Goal: Transaction & Acquisition: Purchase product/service

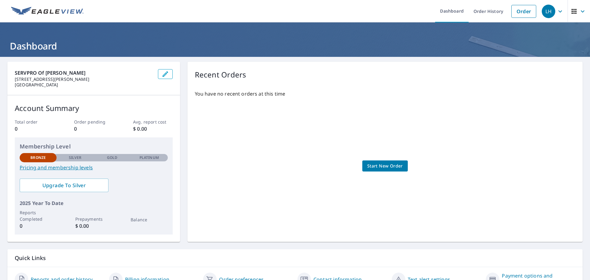
click at [256, 40] on h1 "Dashboard" at bounding box center [294, 46] width 575 height 13
click at [579, 13] on icon "button" at bounding box center [582, 11] width 7 height 7
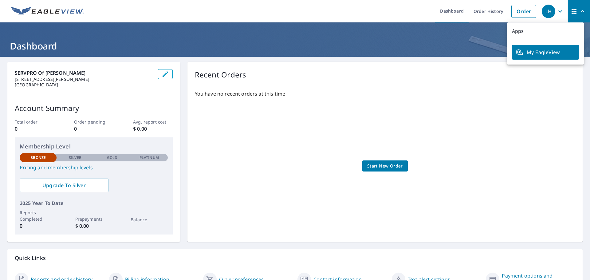
click at [395, 45] on h1 "Dashboard" at bounding box center [294, 46] width 575 height 13
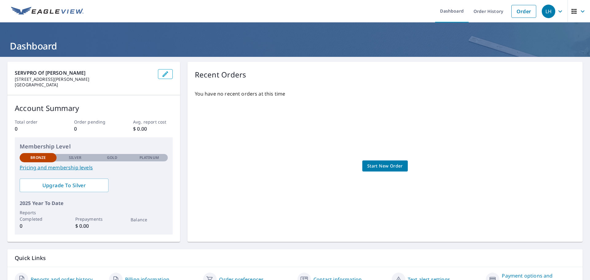
click at [59, 168] on link "Pricing and membership levels" at bounding box center [94, 167] width 148 height 7
click at [545, 14] on div "LH" at bounding box center [549, 12] width 14 height 14
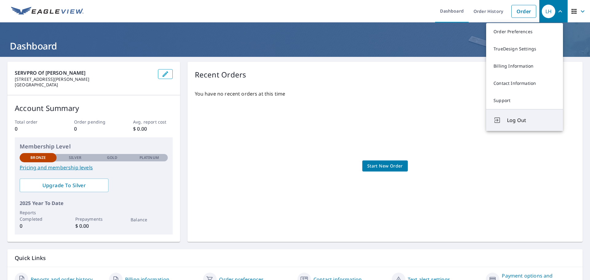
click at [516, 122] on span "Log Out" at bounding box center [531, 119] width 49 height 7
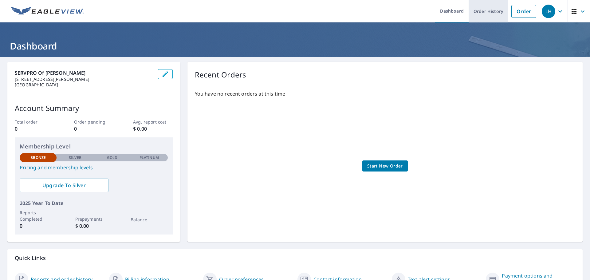
click at [484, 12] on link "Order History" at bounding box center [489, 11] width 40 height 22
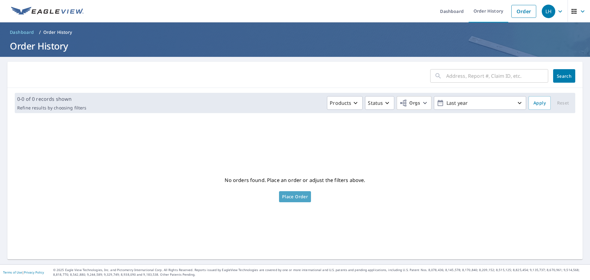
click at [300, 196] on span "Place Order" at bounding box center [295, 196] width 26 height 3
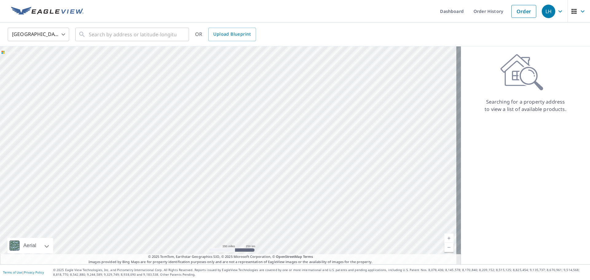
click at [556, 12] on icon "button" at bounding box center [559, 11] width 7 height 7
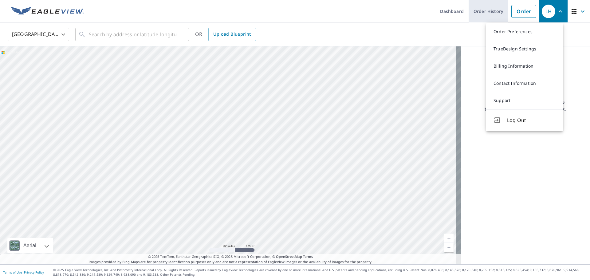
click at [485, 14] on link "Order History" at bounding box center [489, 11] width 40 height 22
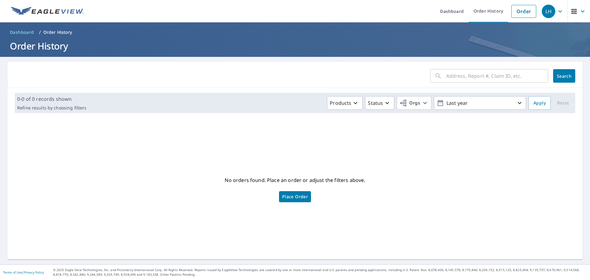
click at [284, 195] on span "Place Order" at bounding box center [295, 196] width 26 height 3
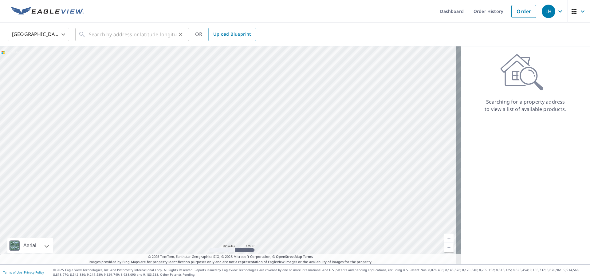
click at [88, 34] on div "​" at bounding box center [132, 35] width 114 height 14
paste input "[STREET_ADDRESS][PERSON_NAME]"
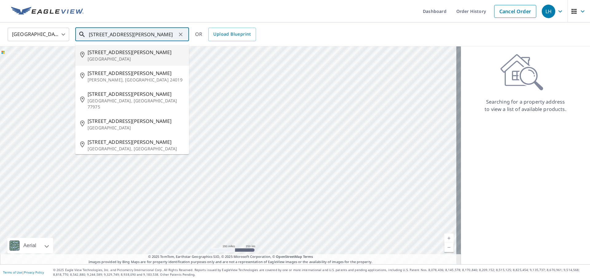
click at [111, 55] on span "5301 E McKinney St" at bounding box center [136, 52] width 96 height 7
type input "5301 E McKinney St Denton, TX 76208"
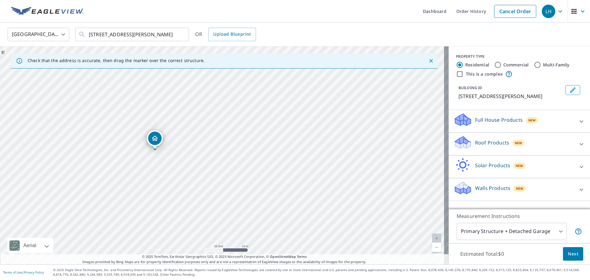
click at [156, 138] on icon "Dropped pin, building 1, Residential property, 5301 E Mckinney St Denton, TX 76…" at bounding box center [154, 138] width 7 height 7
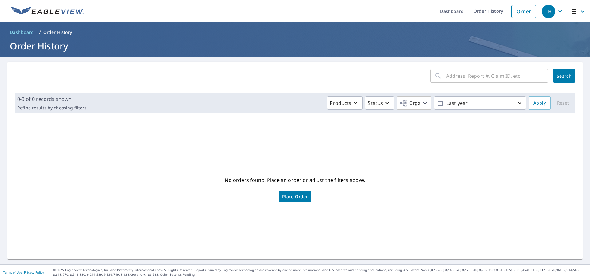
click at [570, 14] on icon "button" at bounding box center [573, 11] width 7 height 7
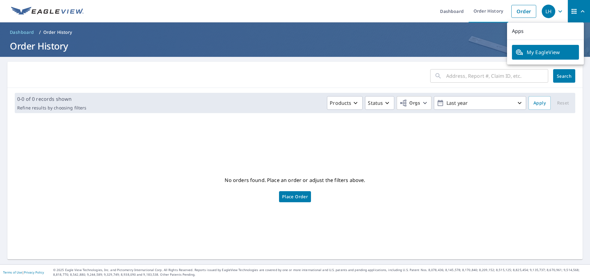
click at [473, 46] on h1 "Order History" at bounding box center [294, 46] width 575 height 13
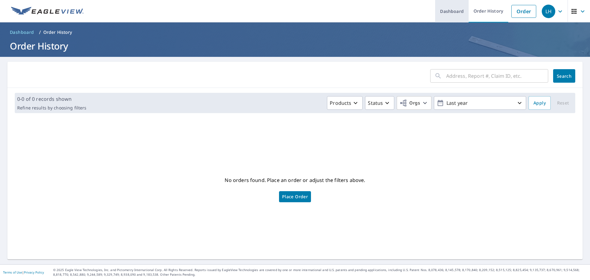
click at [448, 14] on link "Dashboard" at bounding box center [451, 11] width 33 height 22
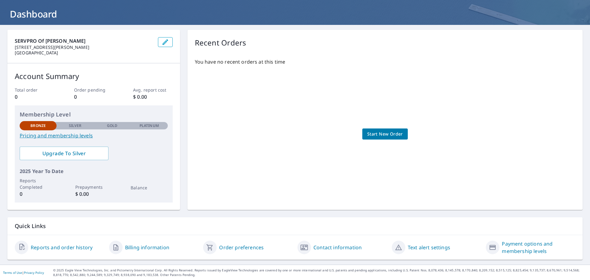
scroll to position [32, 0]
click at [322, 247] on link "Contact information" at bounding box center [337, 246] width 48 height 7
click at [157, 248] on link "Billing information" at bounding box center [147, 246] width 44 height 7
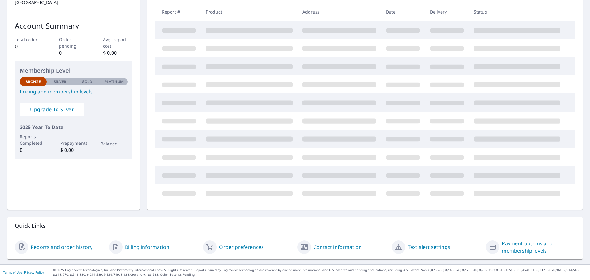
scroll to position [32, 0]
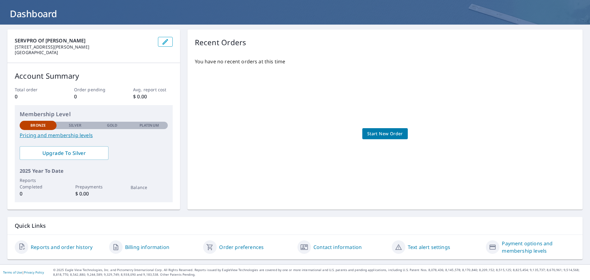
click at [226, 247] on link "Order preferences" at bounding box center [241, 246] width 45 height 7
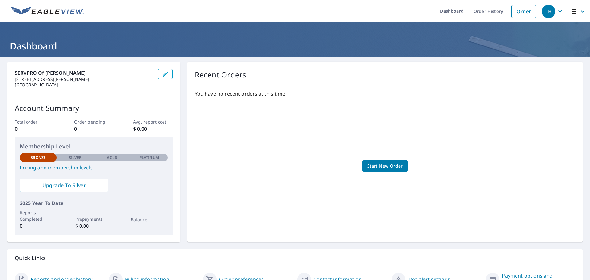
click at [164, 74] on icon "button" at bounding box center [166, 74] width 6 height 6
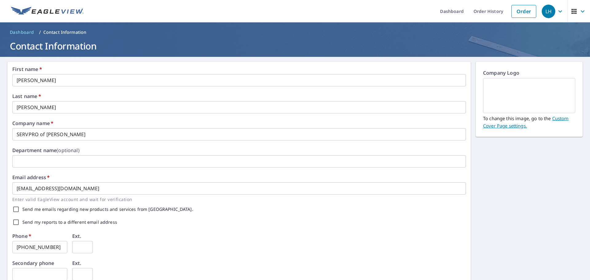
click at [558, 12] on icon "button" at bounding box center [560, 11] width 4 height 2
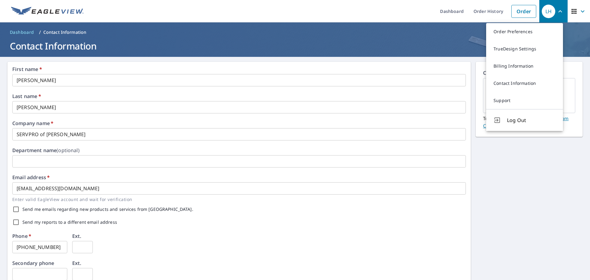
click at [284, 41] on h1 "Contact Information" at bounding box center [294, 46] width 575 height 13
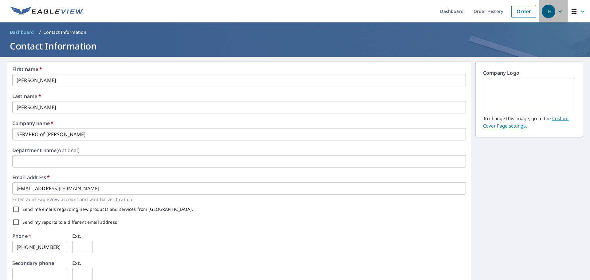
click at [545, 11] on div "LH" at bounding box center [549, 12] width 14 height 14
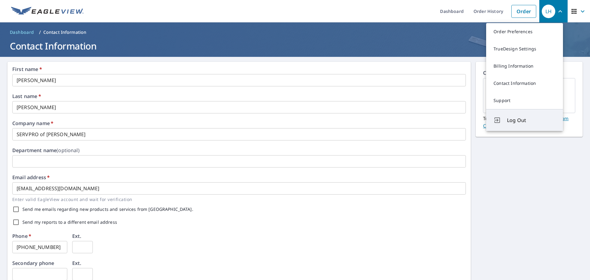
click at [521, 119] on span "Log Out" at bounding box center [531, 119] width 49 height 7
